Goal: Information Seeking & Learning: Find specific page/section

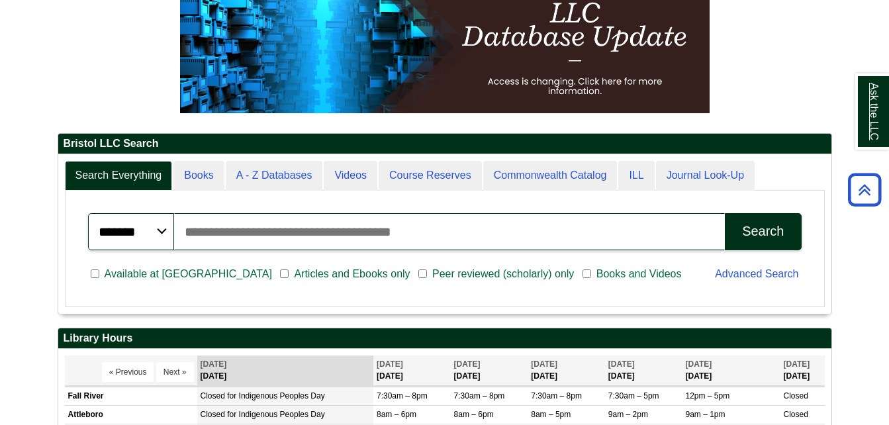
scroll to position [159, 773]
click at [509, 233] on input "Search articles, books, journals & more" at bounding box center [449, 231] width 551 height 37
type input "**********"
click at [725, 213] on button "Search" at bounding box center [763, 231] width 76 height 37
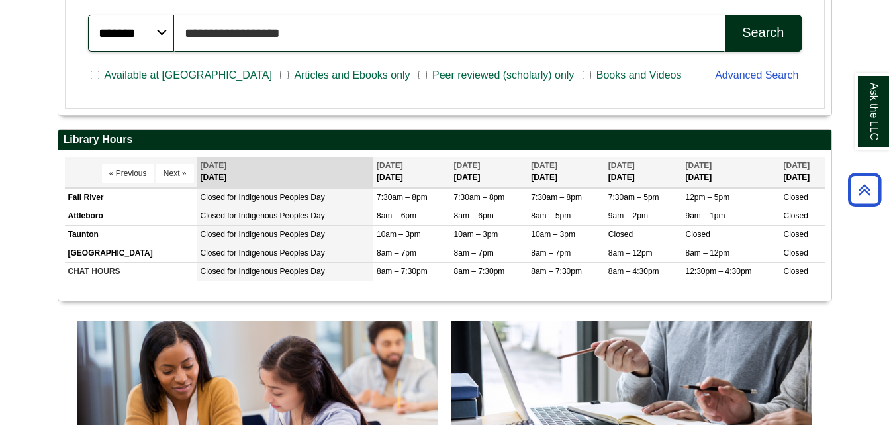
scroll to position [331, 0]
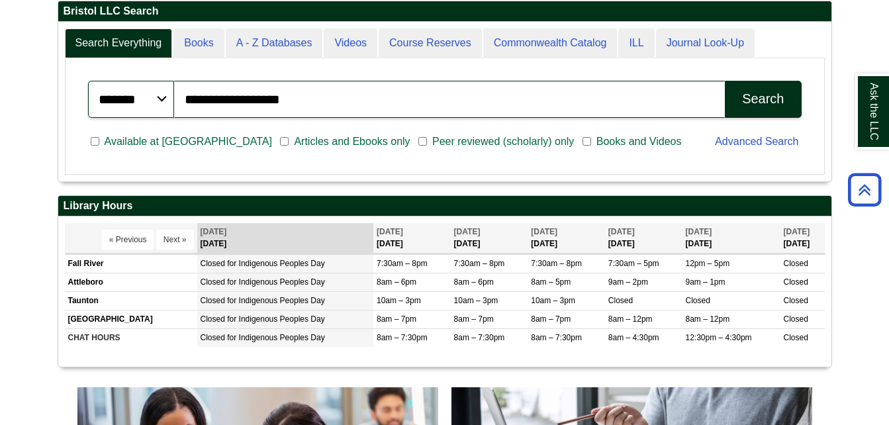
click at [160, 101] on select "******* ***** ******" at bounding box center [131, 99] width 86 height 37
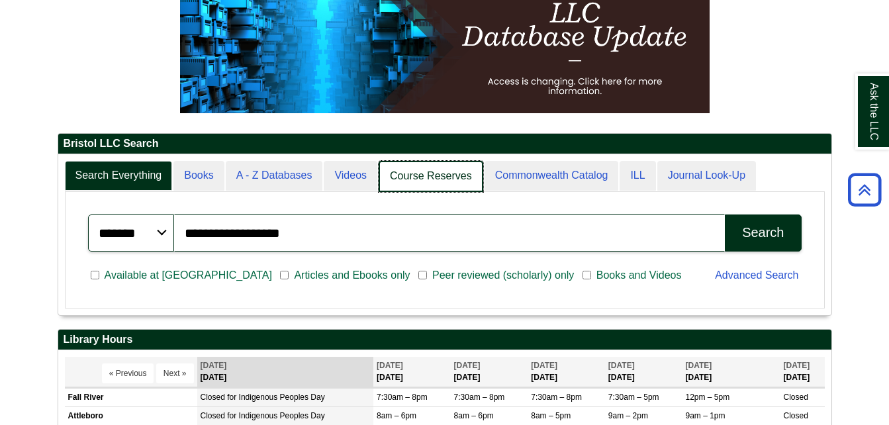
scroll to position [161, 773]
click at [417, 172] on link "Course Reserves" at bounding box center [430, 176] width 105 height 31
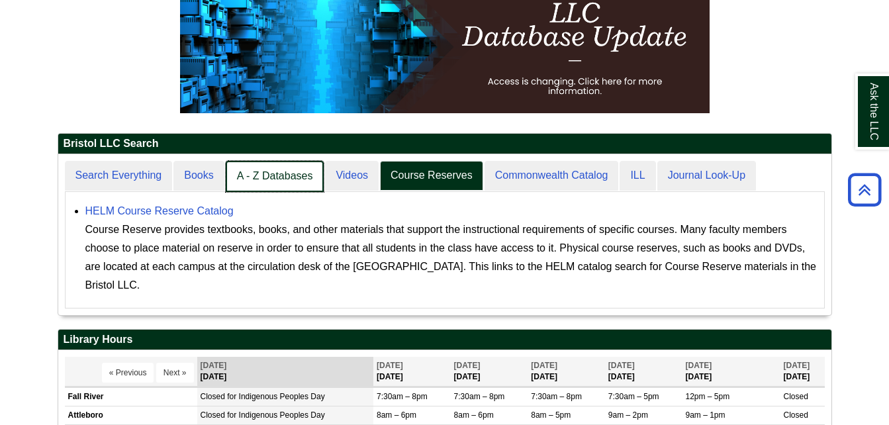
click at [294, 175] on link "A - Z Databases" at bounding box center [275, 176] width 99 height 31
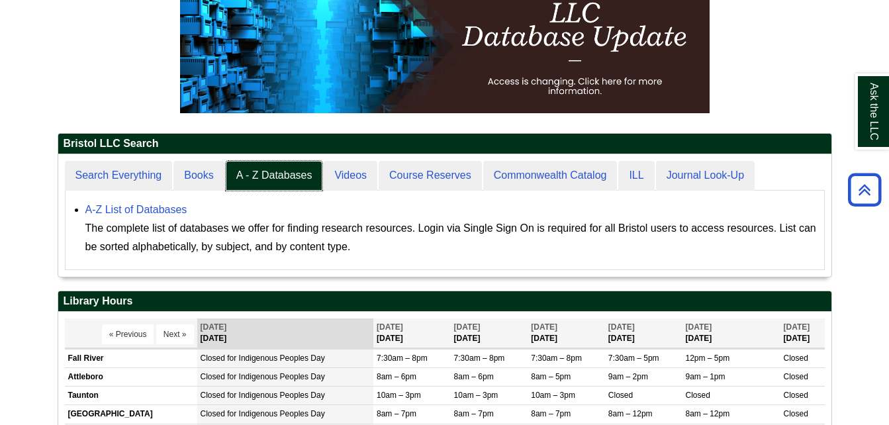
scroll to position [122, 773]
click at [142, 210] on link "A-Z List of Databases" at bounding box center [136, 209] width 102 height 11
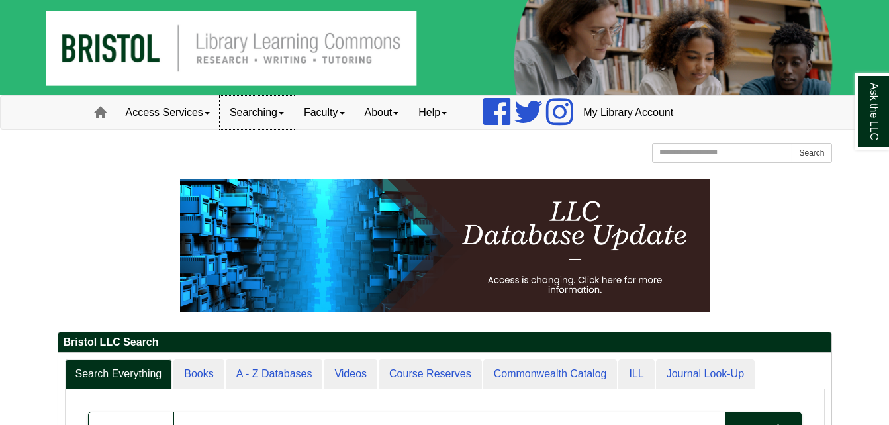
click at [287, 114] on link "Searching" at bounding box center [257, 112] width 74 height 33
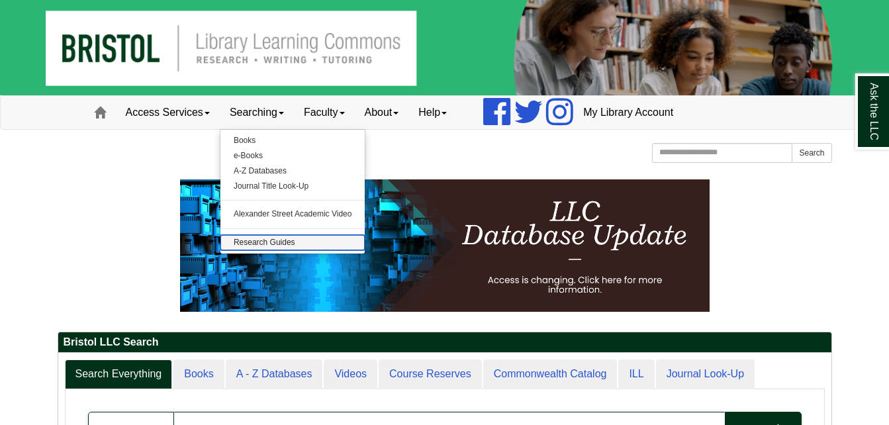
click at [267, 245] on link "Research Guides" at bounding box center [292, 242] width 145 height 15
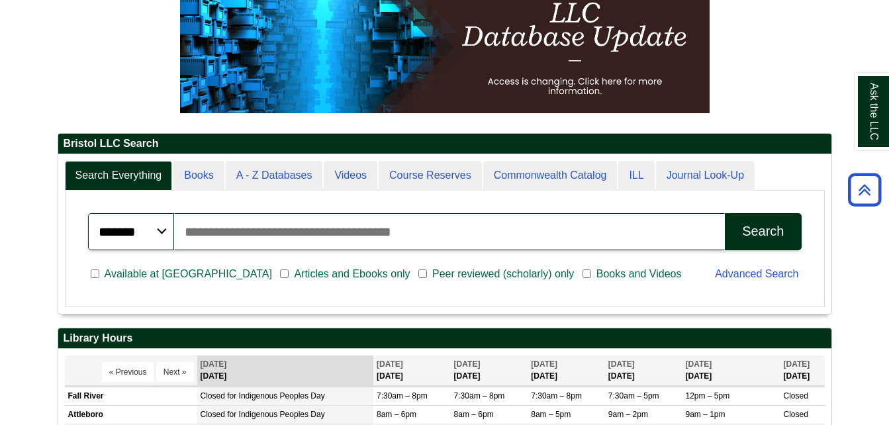
scroll to position [159, 773]
click at [284, 234] on input "Search articles, books, journals & more" at bounding box center [449, 231] width 551 height 37
type input "**********"
click at [725, 213] on button "Search" at bounding box center [763, 231] width 76 height 37
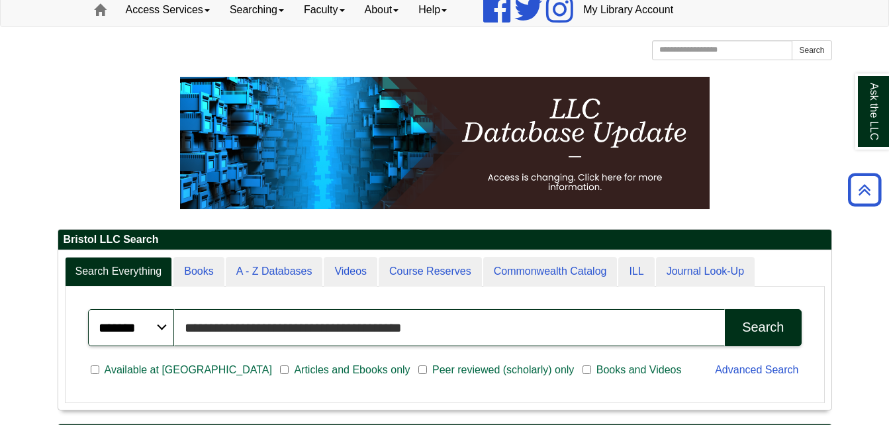
scroll to position [0, 0]
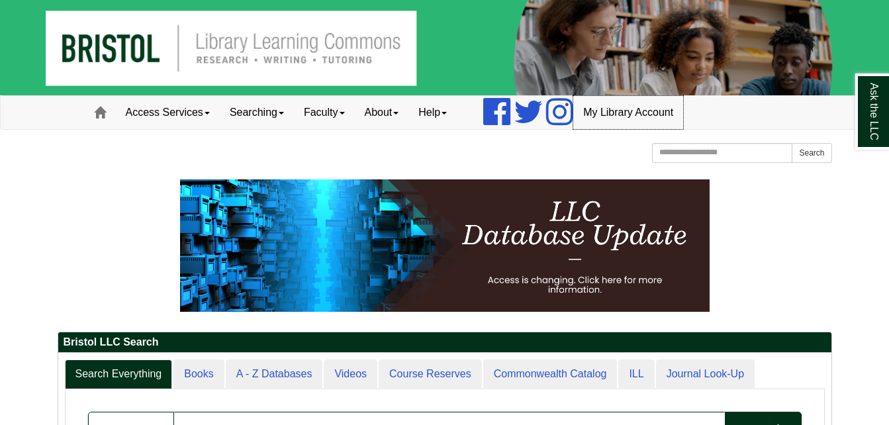
click at [672, 107] on link "My Library Account" at bounding box center [628, 112] width 110 height 33
click at [207, 111] on link "Access Services" at bounding box center [168, 112] width 104 height 33
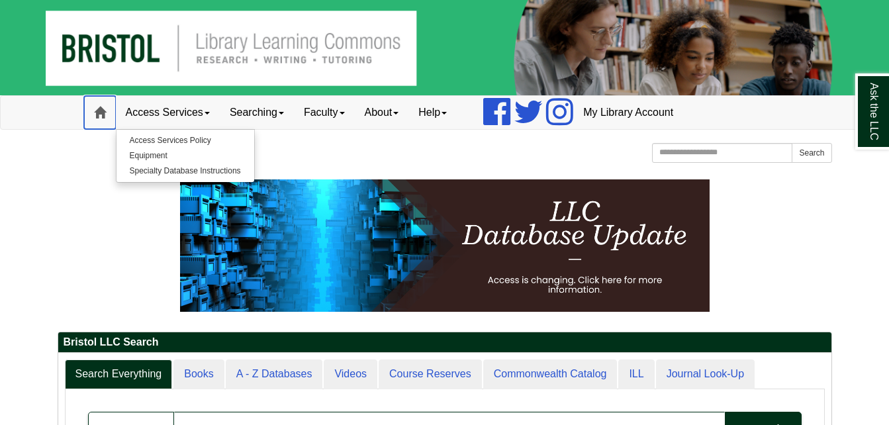
click at [97, 112] on span at bounding box center [100, 113] width 12 height 12
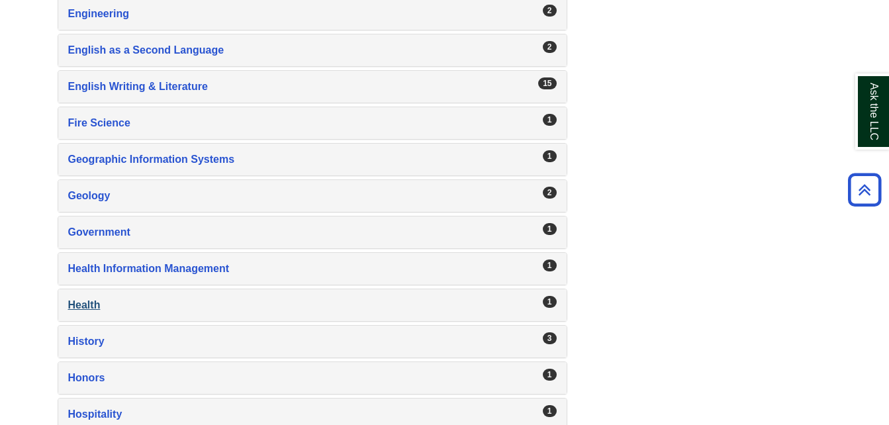
scroll to position [1257, 0]
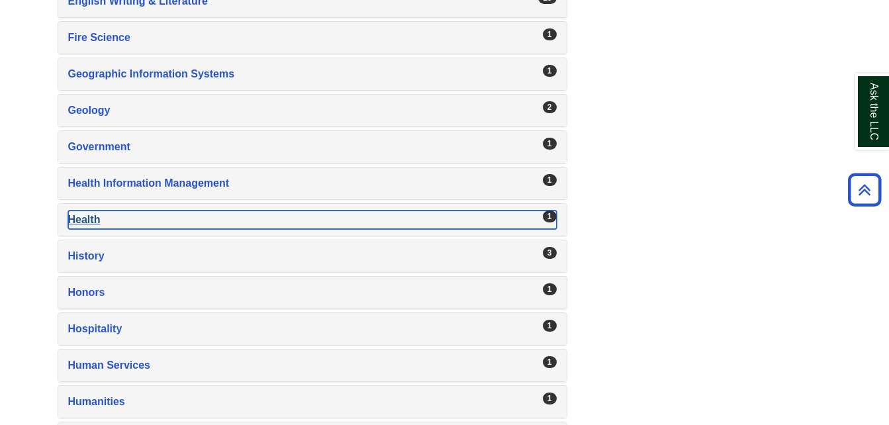
click at [79, 218] on div "Health , 1 guides" at bounding box center [312, 219] width 488 height 19
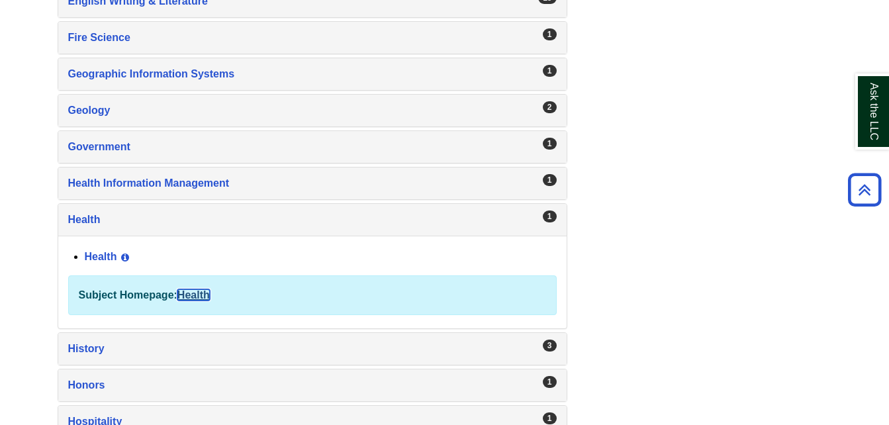
click at [205, 292] on link "Health" at bounding box center [193, 294] width 32 height 11
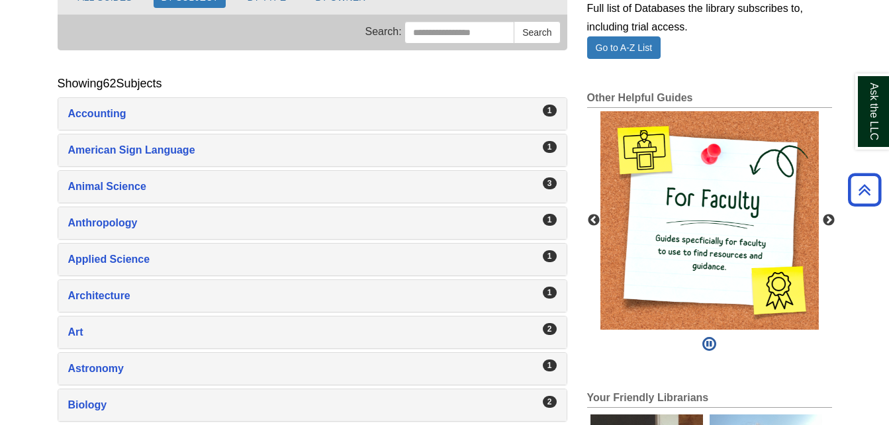
scroll to position [0, 0]
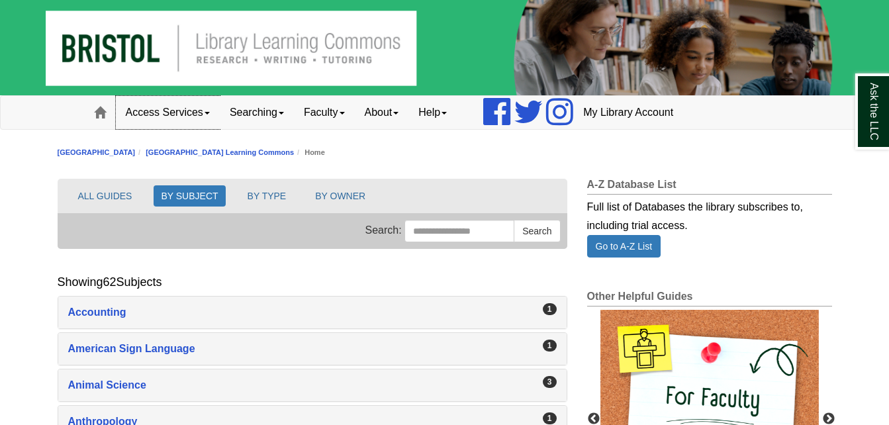
click at [206, 116] on link "Access Services" at bounding box center [168, 112] width 104 height 33
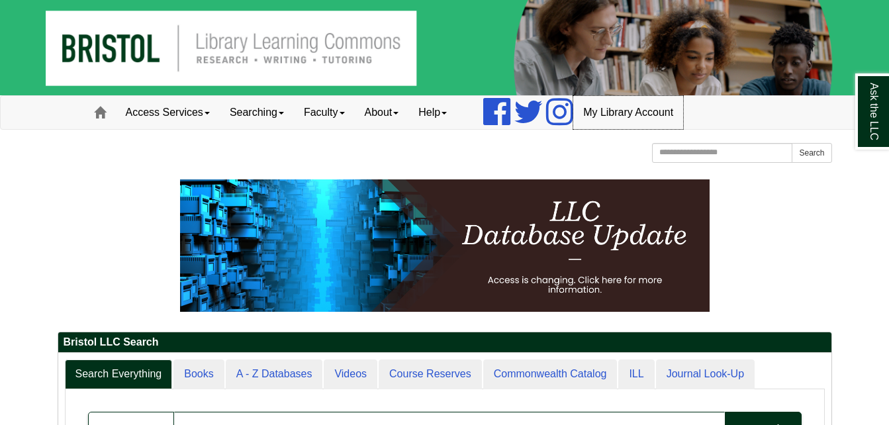
click at [672, 111] on link "My Library Account" at bounding box center [628, 112] width 110 height 33
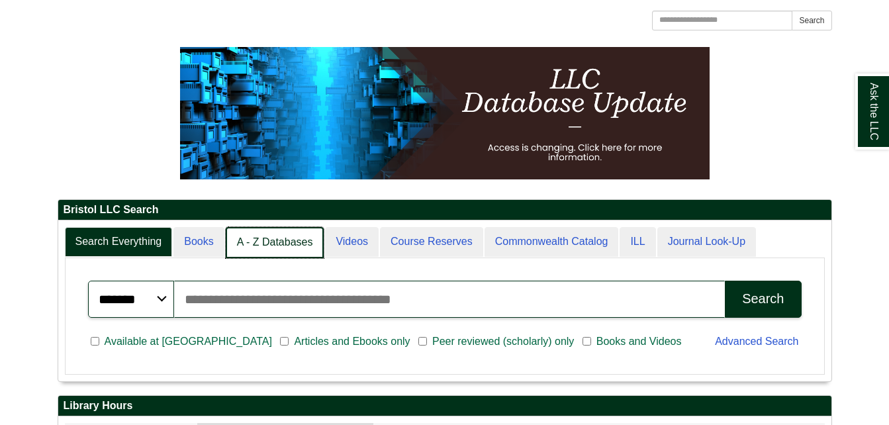
scroll to position [7, 7]
click at [254, 231] on link "A - Z Databases" at bounding box center [275, 242] width 99 height 31
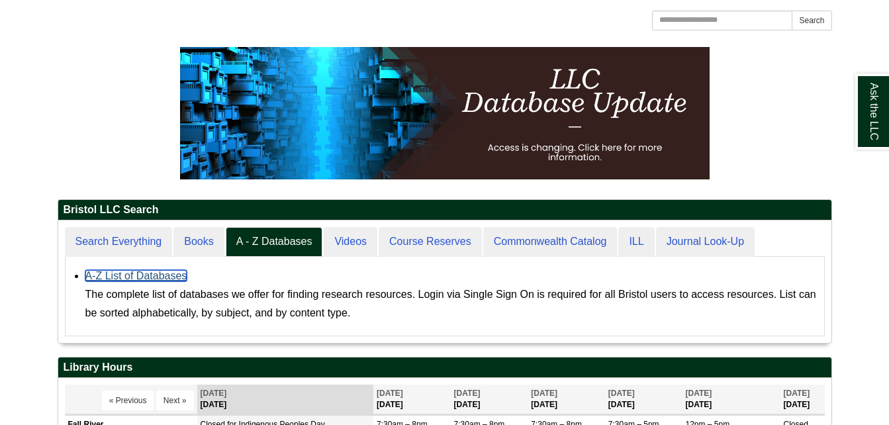
click at [163, 273] on link "A-Z List of Databases" at bounding box center [136, 275] width 102 height 11
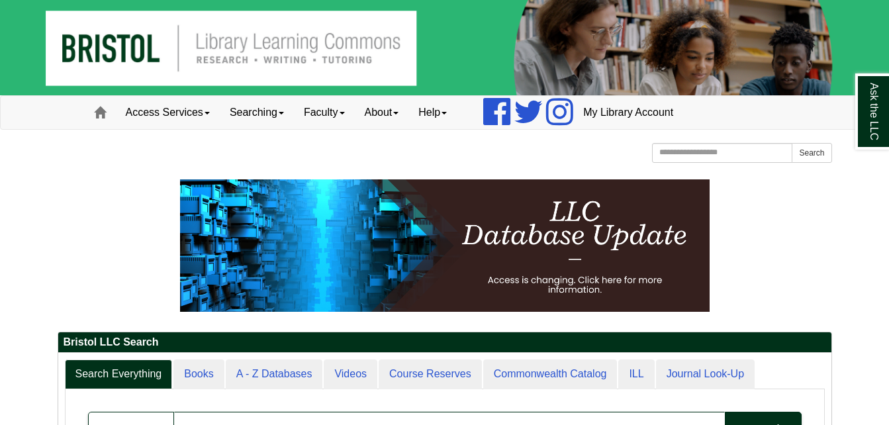
click at [123, 30] on img at bounding box center [444, 47] width 889 height 95
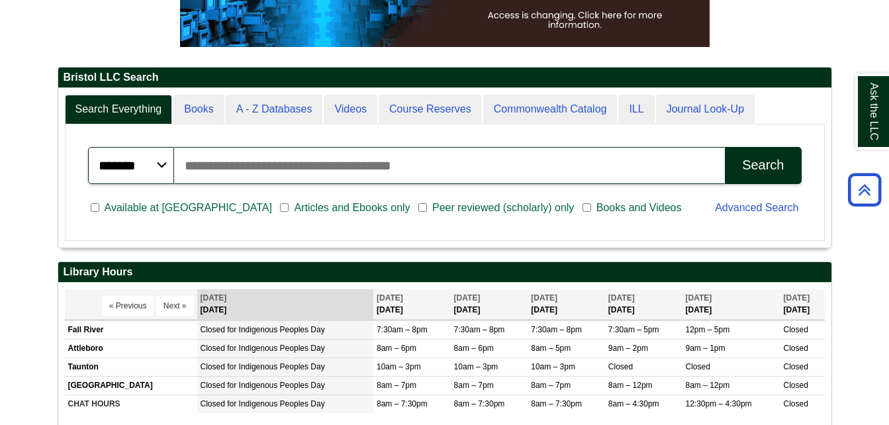
scroll to position [159, 773]
click at [341, 163] on input "Search articles, books, journals & more" at bounding box center [449, 165] width 551 height 37
type input "**********"
click at [755, 163] on div "Search" at bounding box center [763, 164] width 42 height 15
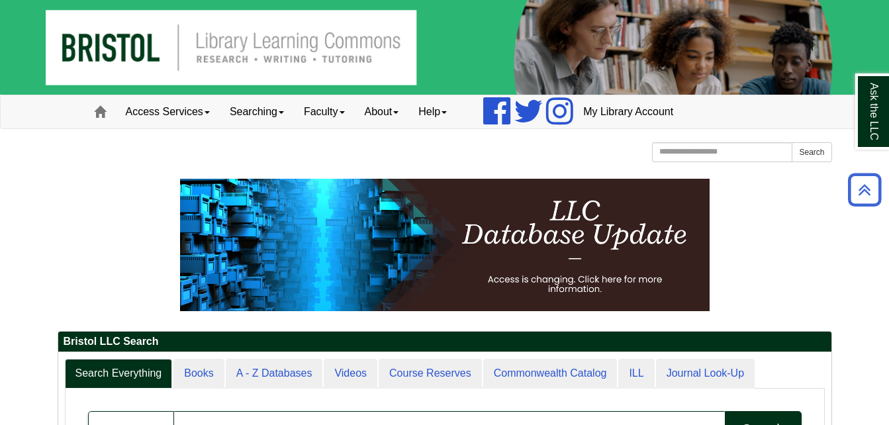
scroll to position [0, 0]
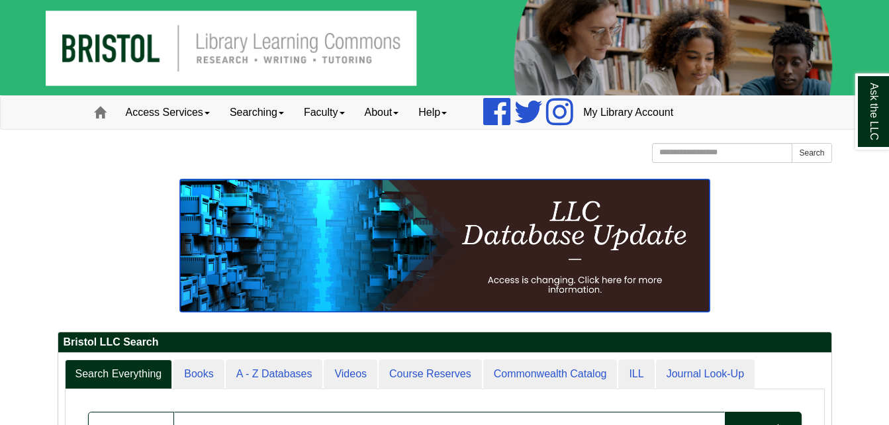
click at [511, 249] on img at bounding box center [444, 245] width 529 height 132
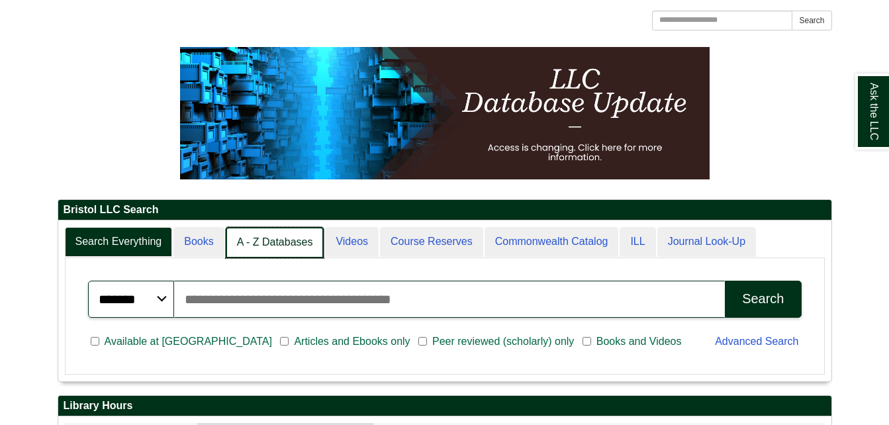
scroll to position [7, 7]
click at [294, 248] on link "A - Z Databases" at bounding box center [275, 242] width 99 height 31
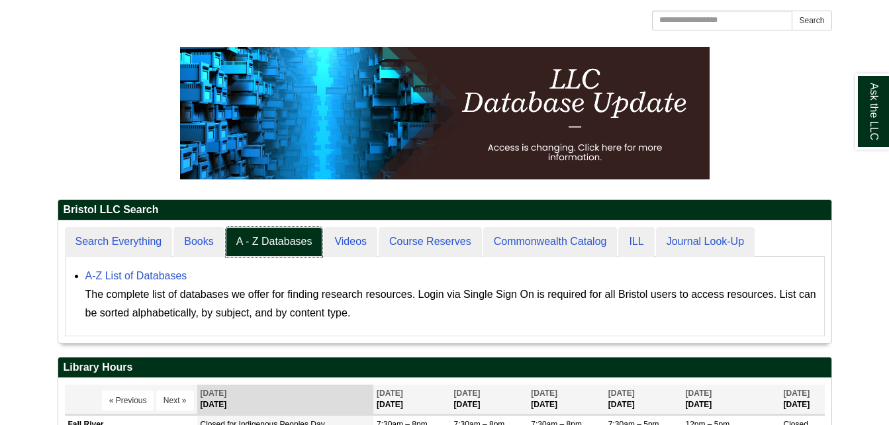
scroll to position [122, 773]
click at [140, 281] on link "A-Z List of Databases" at bounding box center [136, 275] width 102 height 11
